Goal: Information Seeking & Learning: Understand process/instructions

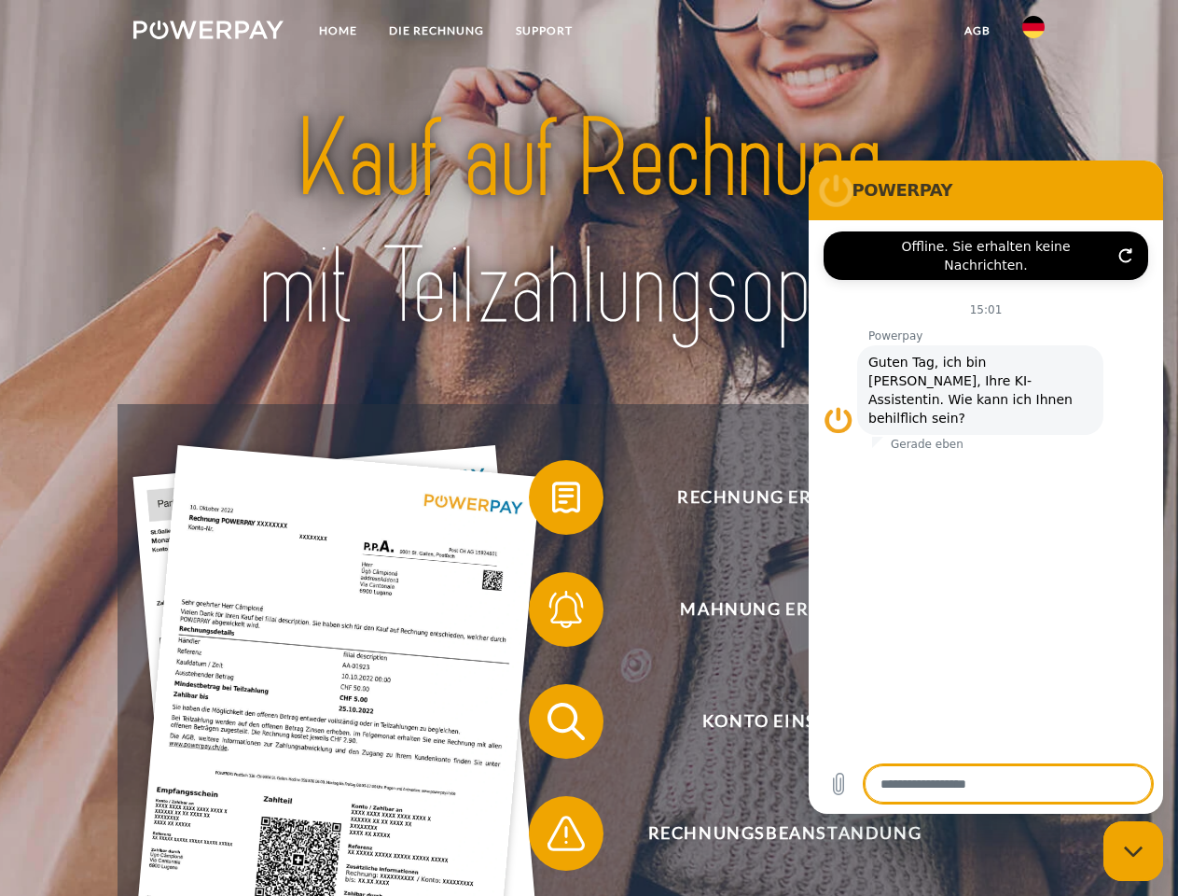
click at [208, 33] on img at bounding box center [208, 30] width 150 height 19
click at [1034, 33] on img at bounding box center [1034, 27] width 22 height 22
click at [977, 31] on link "agb" at bounding box center [978, 31] width 58 height 34
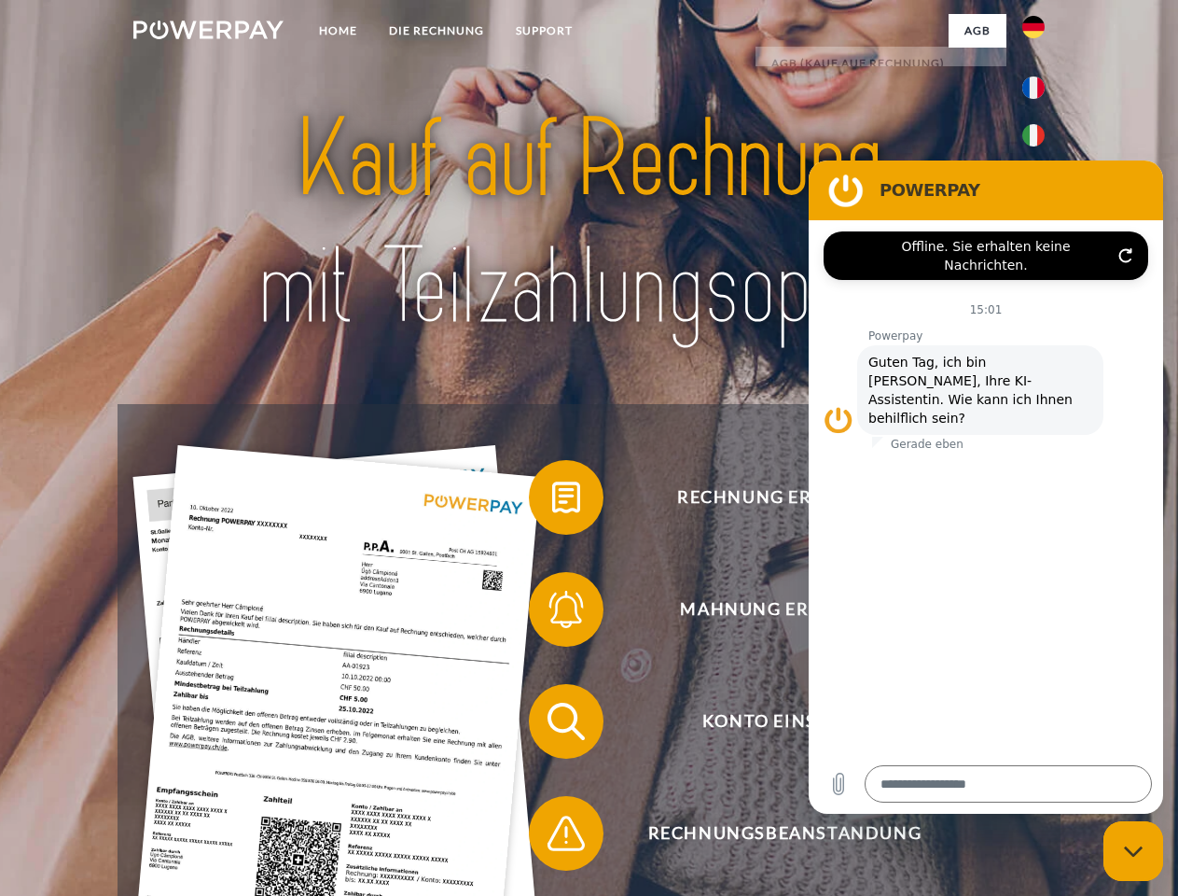
click at [552, 501] on span at bounding box center [538, 497] width 93 height 93
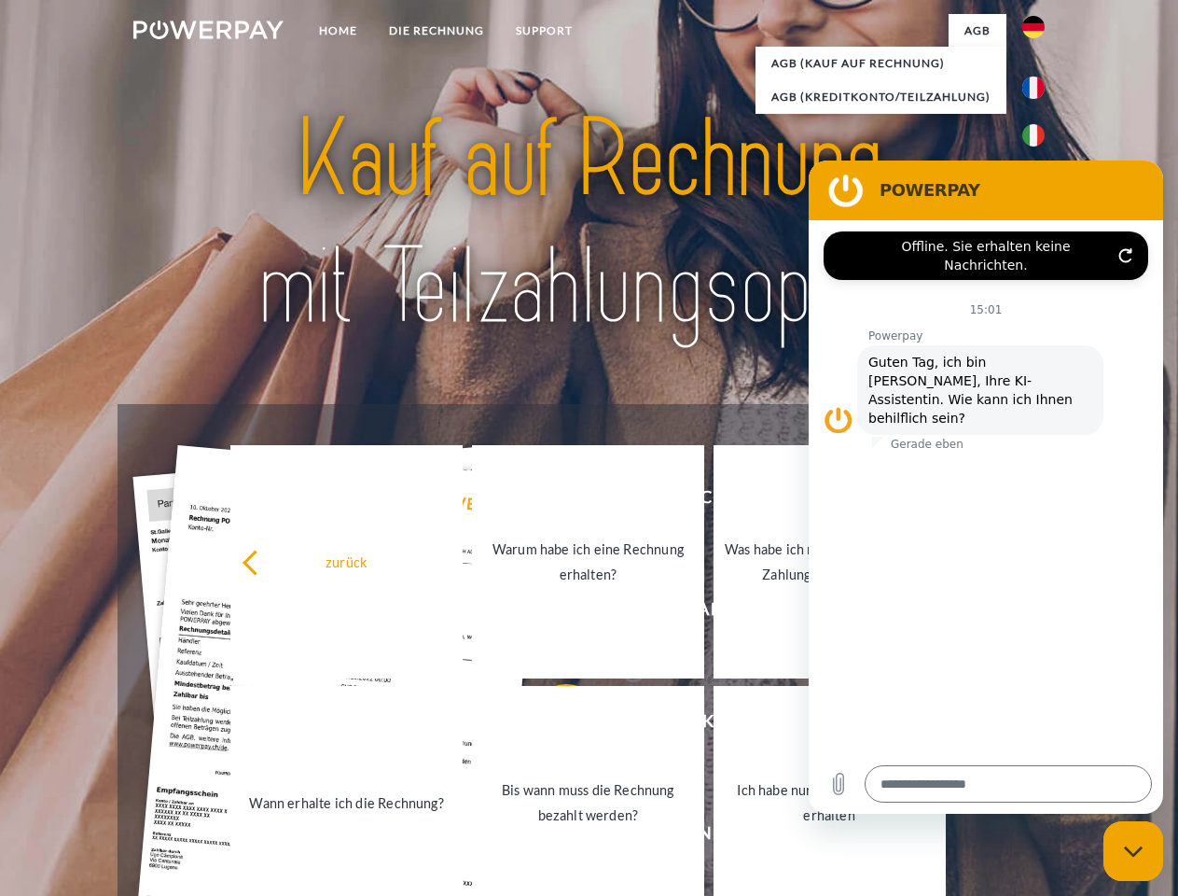
click at [552, 613] on link "Warum habe ich eine Rechnung erhalten?" at bounding box center [588, 561] width 232 height 233
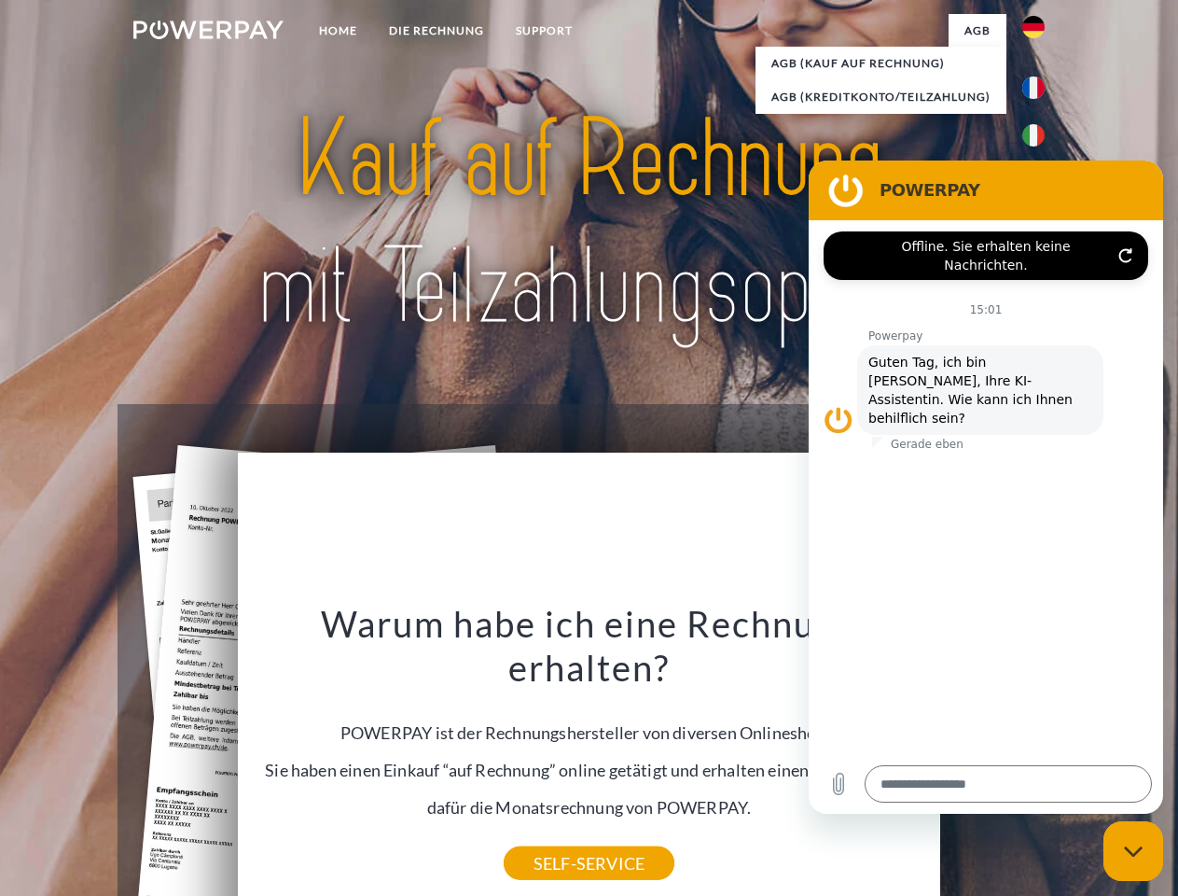
click at [552, 837] on div "Warum habe ich eine Rechnung erhalten? POWERPAY ist der Rechnungshersteller von…" at bounding box center [589, 732] width 681 height 262
click at [1134, 851] on icon "Messaging-Fenster schließen" at bounding box center [1134, 851] width 20 height 12
type textarea "*"
